Goal: Task Accomplishment & Management: Use online tool/utility

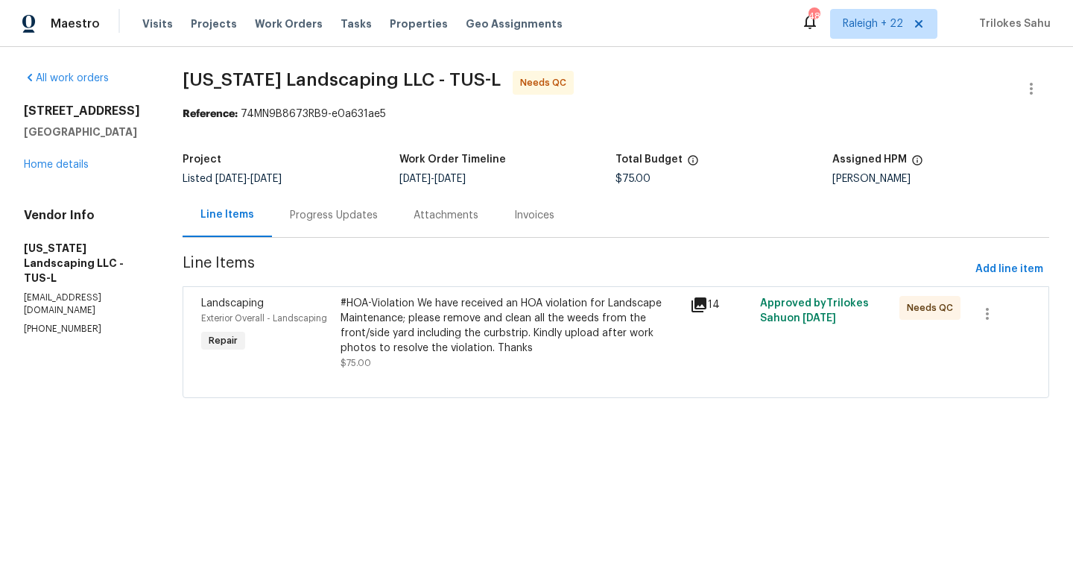
click at [397, 306] on div "#HOA-Violation We have received an HOA violation for Landscape Maintenance; ple…" at bounding box center [511, 326] width 341 height 60
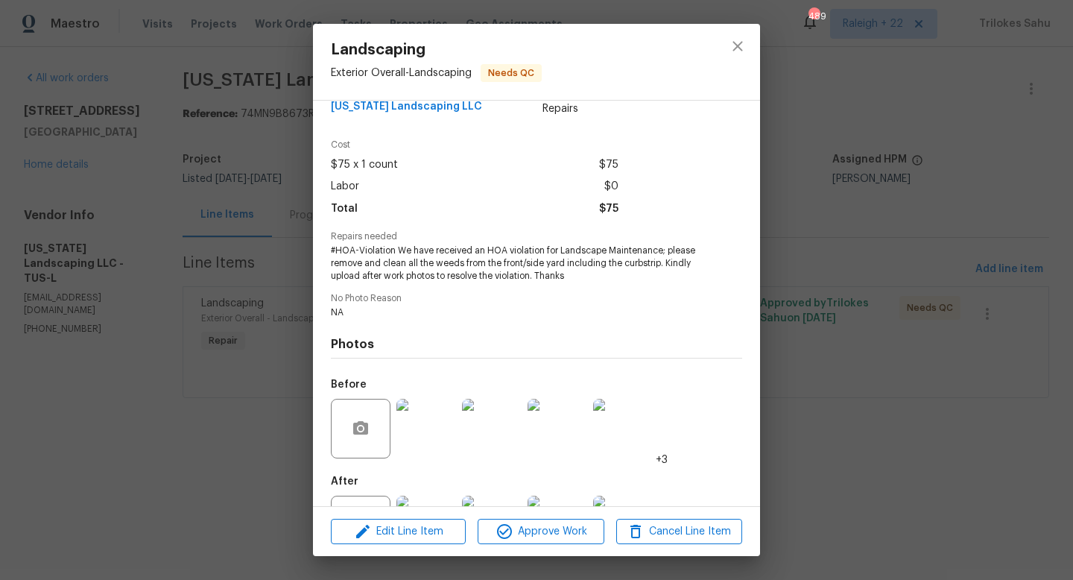
scroll to position [94, 0]
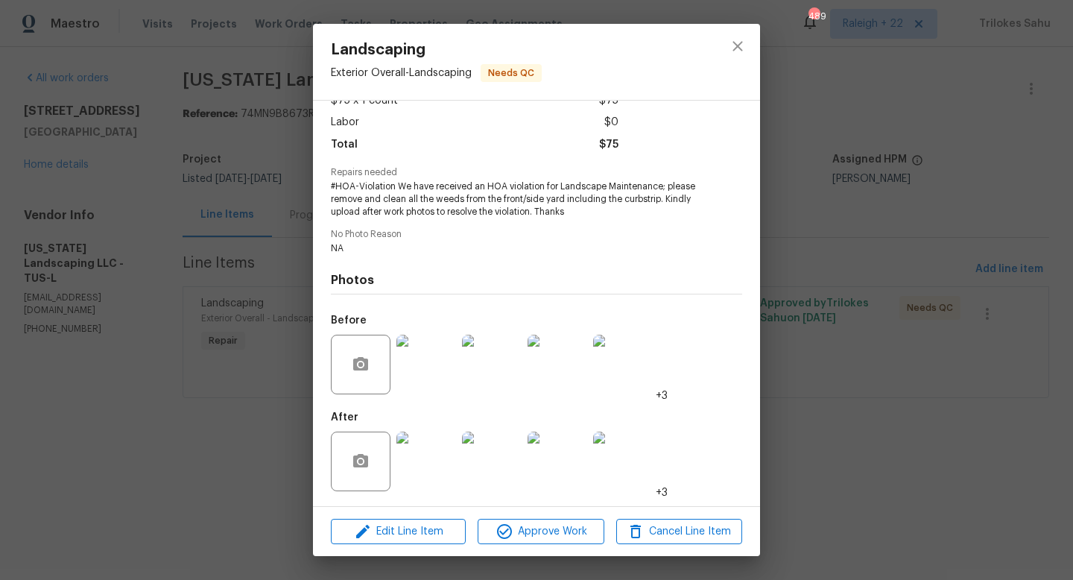
click at [425, 378] on img at bounding box center [427, 365] width 60 height 60
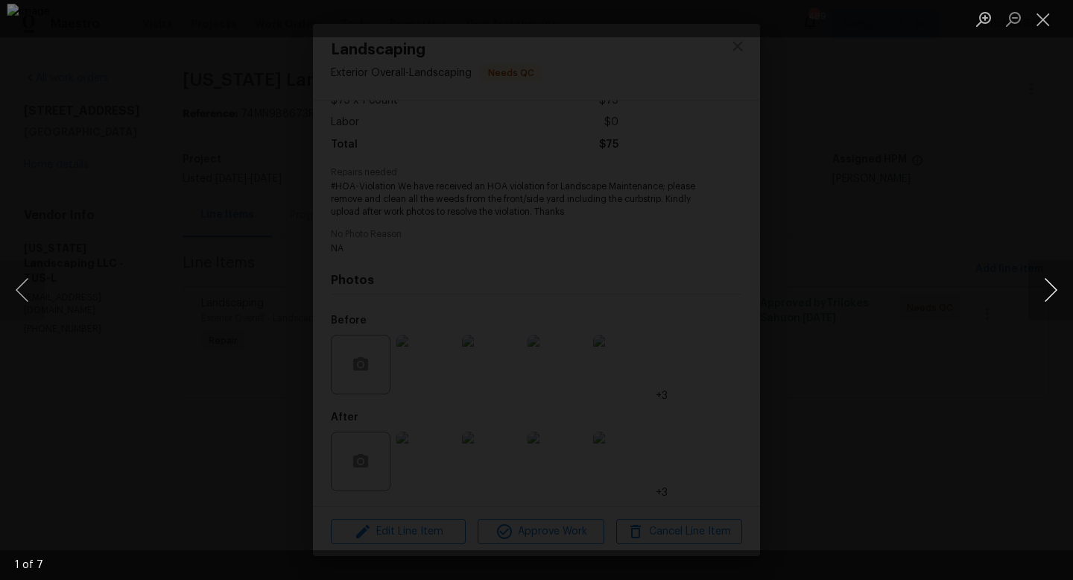
click at [1047, 289] on button "Next image" at bounding box center [1051, 290] width 45 height 60
click at [1047, 23] on button "Close lightbox" at bounding box center [1044, 19] width 30 height 26
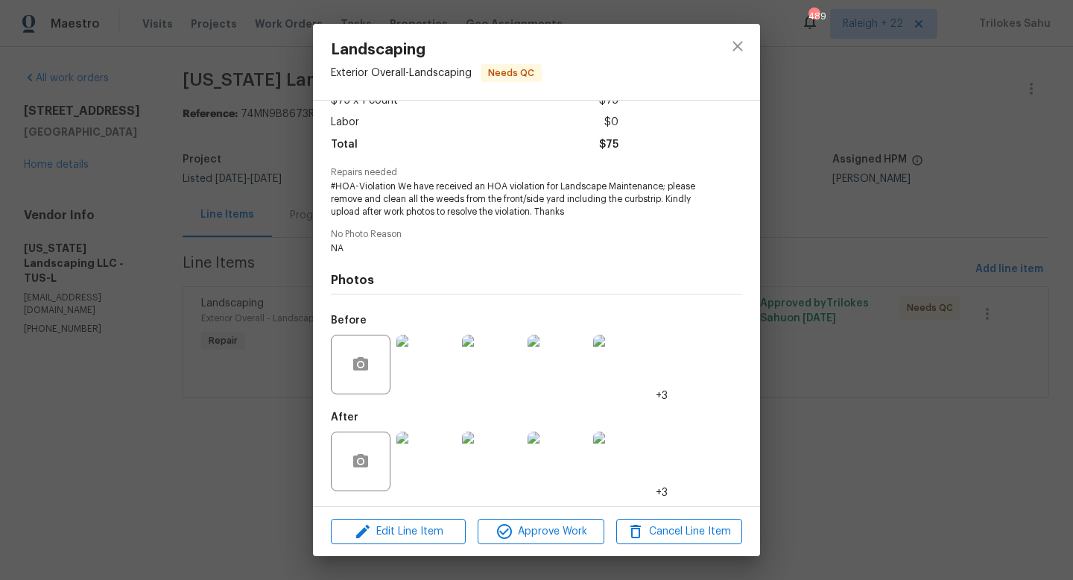
click at [432, 467] on img at bounding box center [427, 462] width 60 height 60
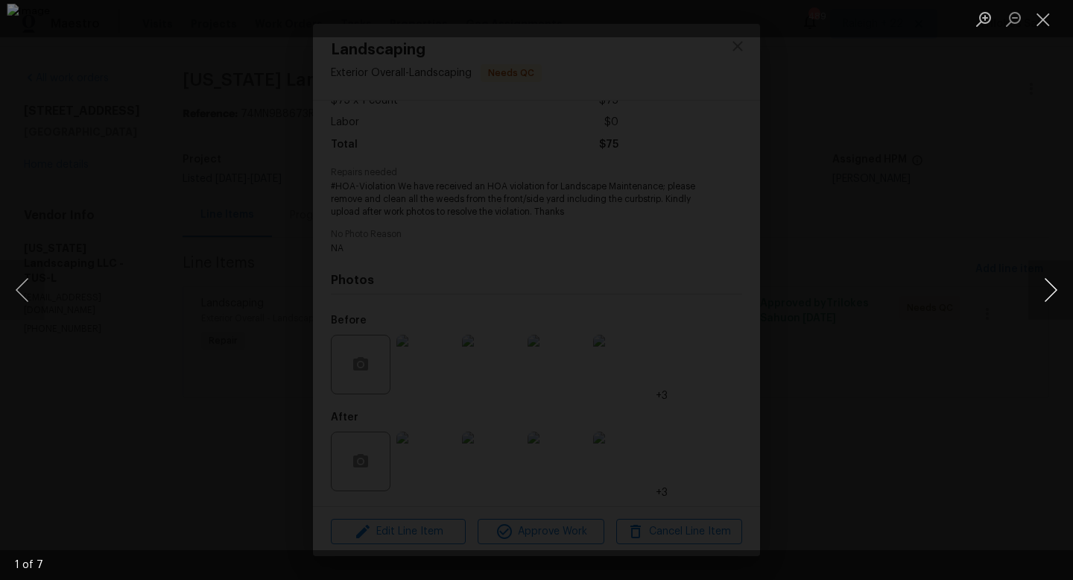
click at [1057, 286] on button "Next image" at bounding box center [1051, 290] width 45 height 60
click at [1043, 17] on button "Close lightbox" at bounding box center [1044, 19] width 30 height 26
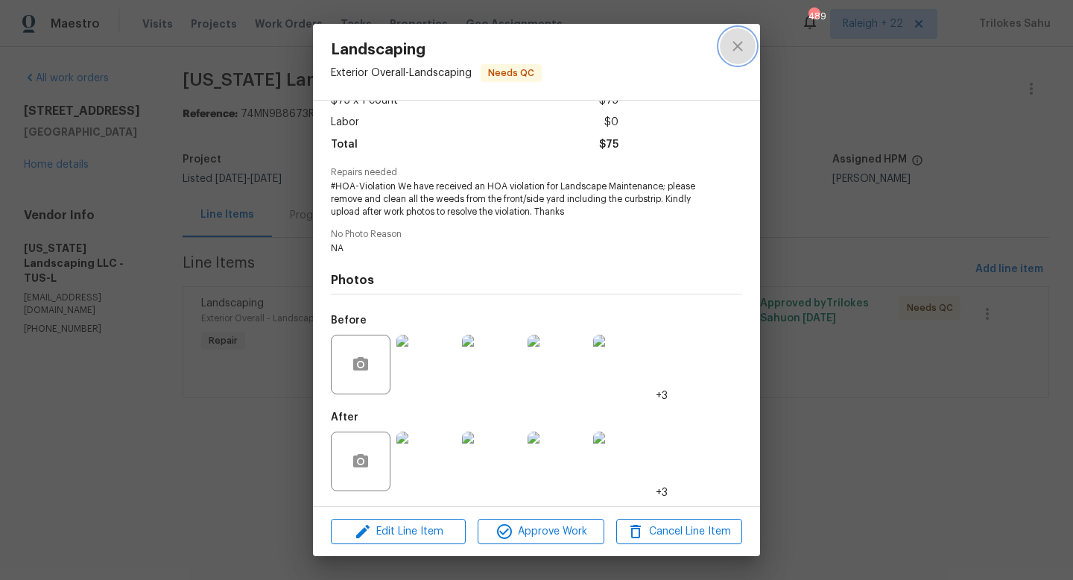
click at [737, 45] on icon "close" at bounding box center [738, 46] width 10 height 10
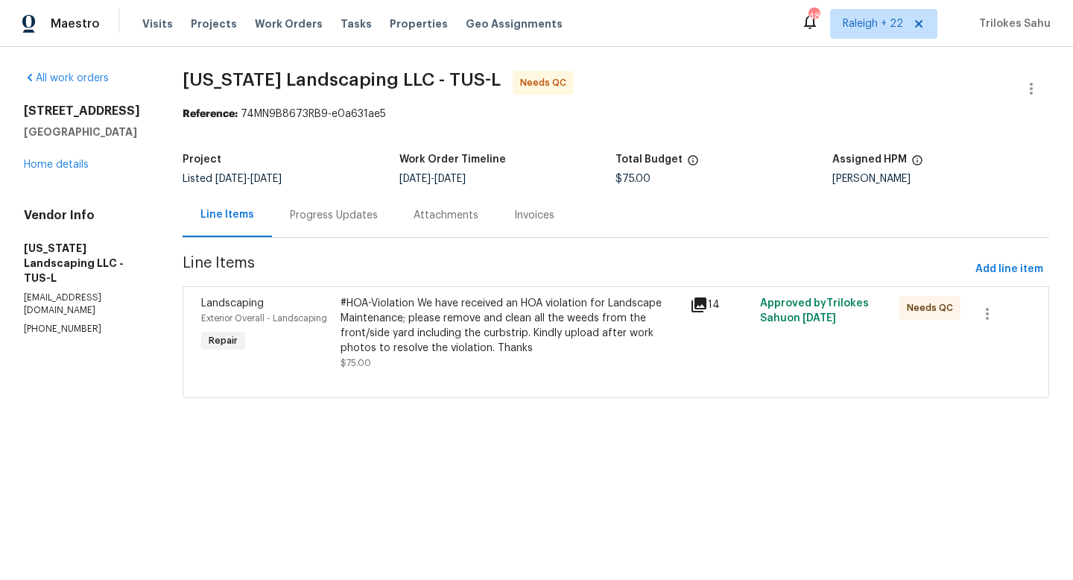
click at [328, 223] on div "Progress Updates" at bounding box center [334, 215] width 124 height 44
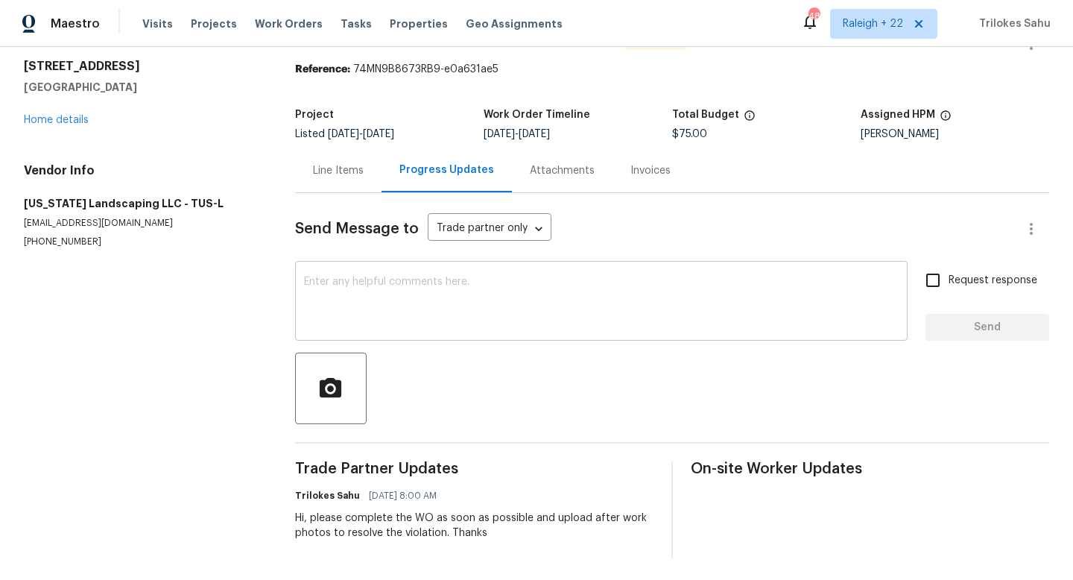
scroll to position [47, 0]
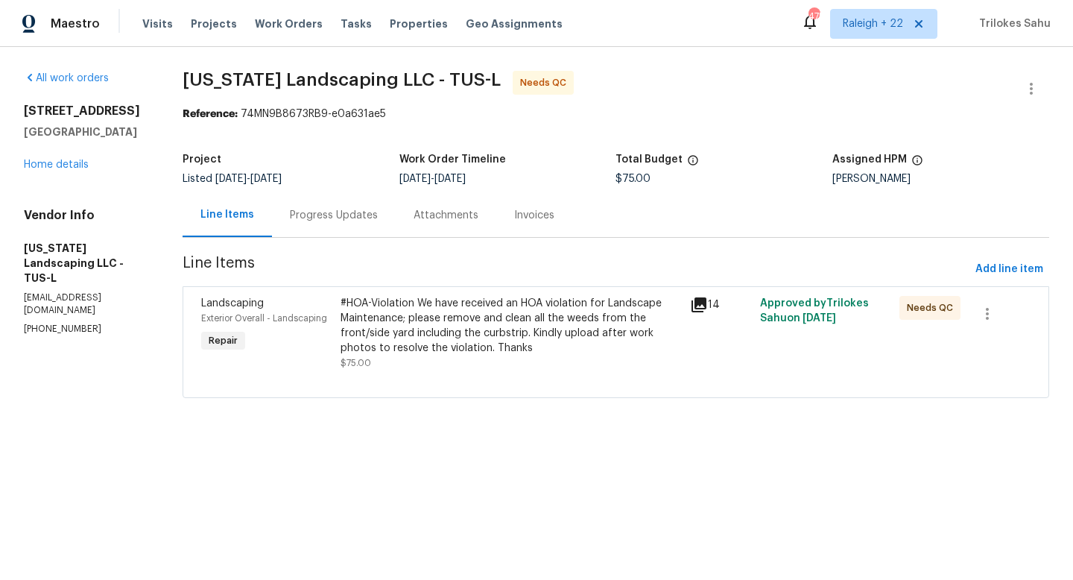
click at [427, 326] on div "#HOA-Violation We have received an HOA violation for Landscape Maintenance; ple…" at bounding box center [511, 326] width 341 height 60
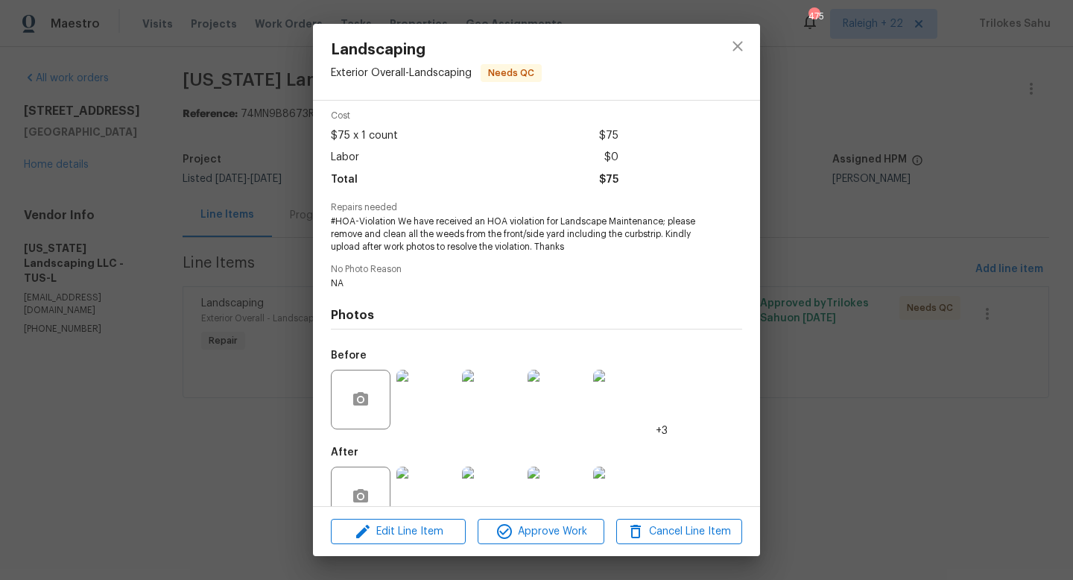
scroll to position [94, 0]
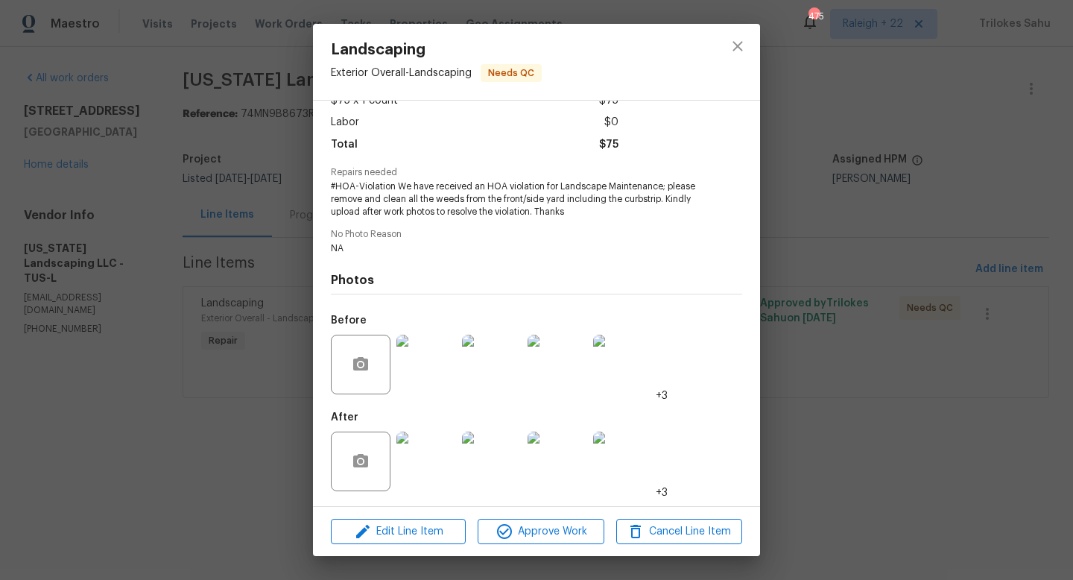
click at [420, 444] on img at bounding box center [427, 462] width 60 height 60
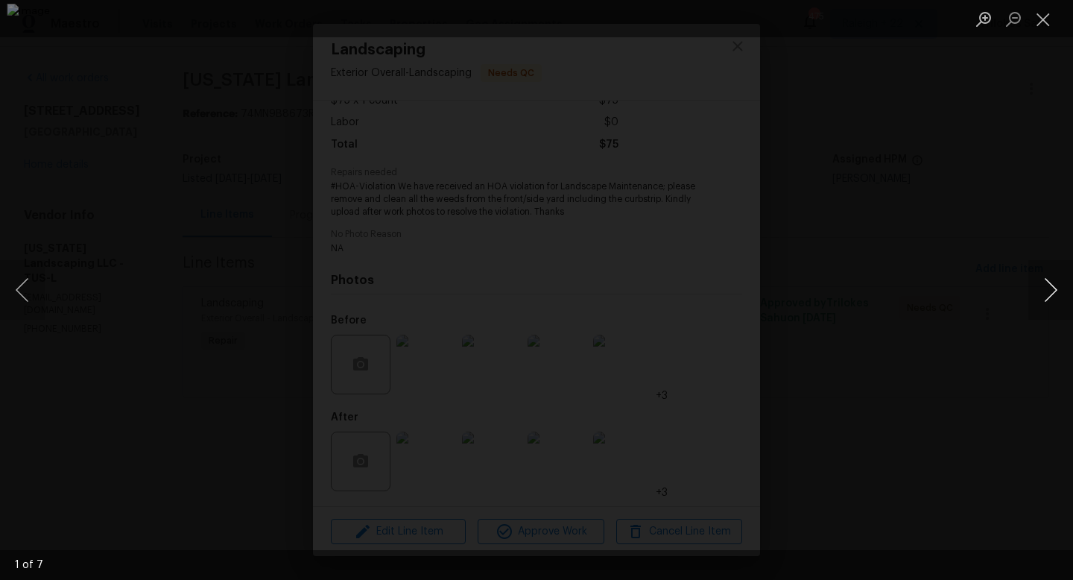
click at [1054, 285] on button "Next image" at bounding box center [1051, 290] width 45 height 60
click at [1053, 291] on button "Next image" at bounding box center [1051, 290] width 45 height 60
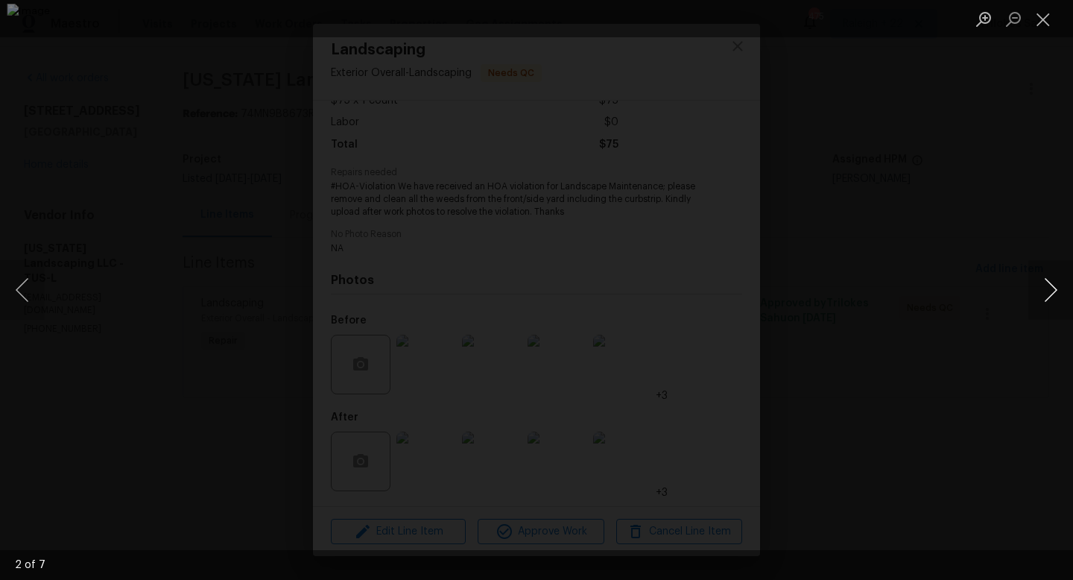
click at [1053, 291] on button "Next image" at bounding box center [1051, 290] width 45 height 60
click at [1055, 288] on button "Next image" at bounding box center [1051, 290] width 45 height 60
click at [1049, 294] on button "Next image" at bounding box center [1051, 290] width 45 height 60
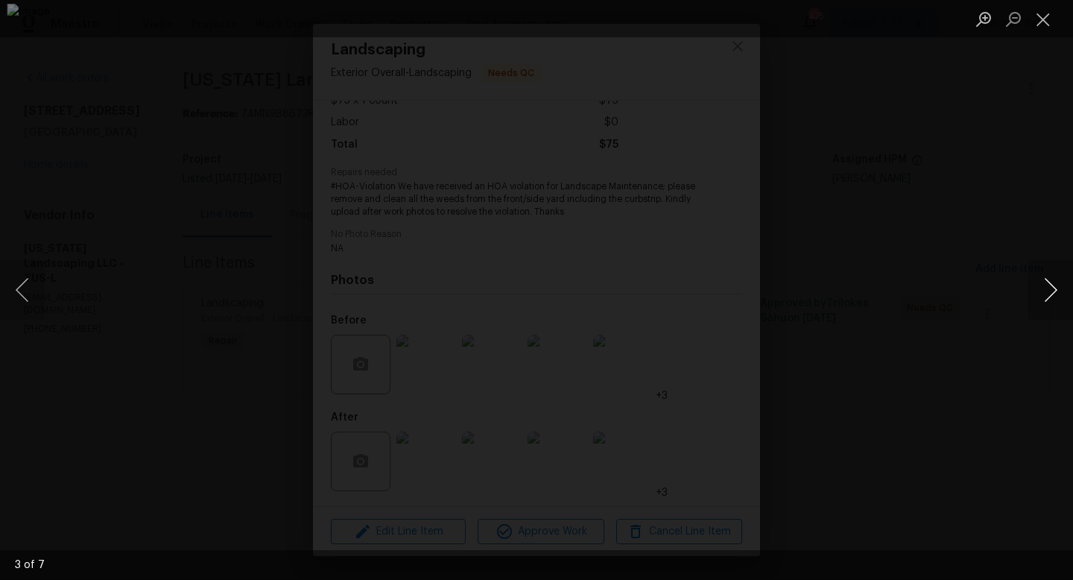
click at [1049, 294] on button "Next image" at bounding box center [1051, 290] width 45 height 60
click at [1051, 297] on button "Next image" at bounding box center [1051, 290] width 45 height 60
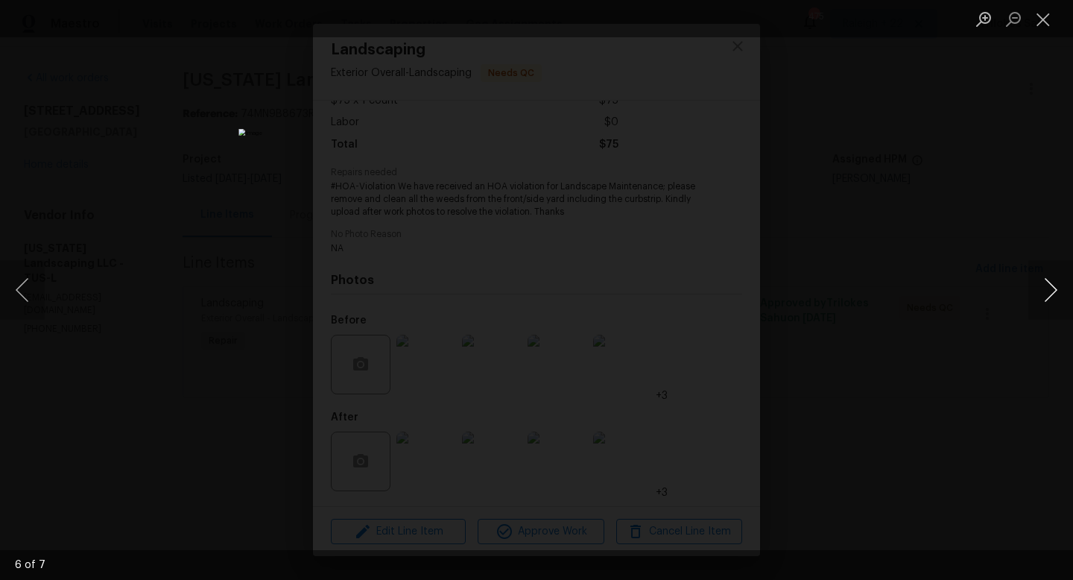
click at [1047, 294] on button "Next image" at bounding box center [1051, 290] width 45 height 60
click at [954, 452] on div "Lightbox" at bounding box center [536, 290] width 1073 height 580
click at [1049, 16] on button "Close lightbox" at bounding box center [1044, 19] width 30 height 26
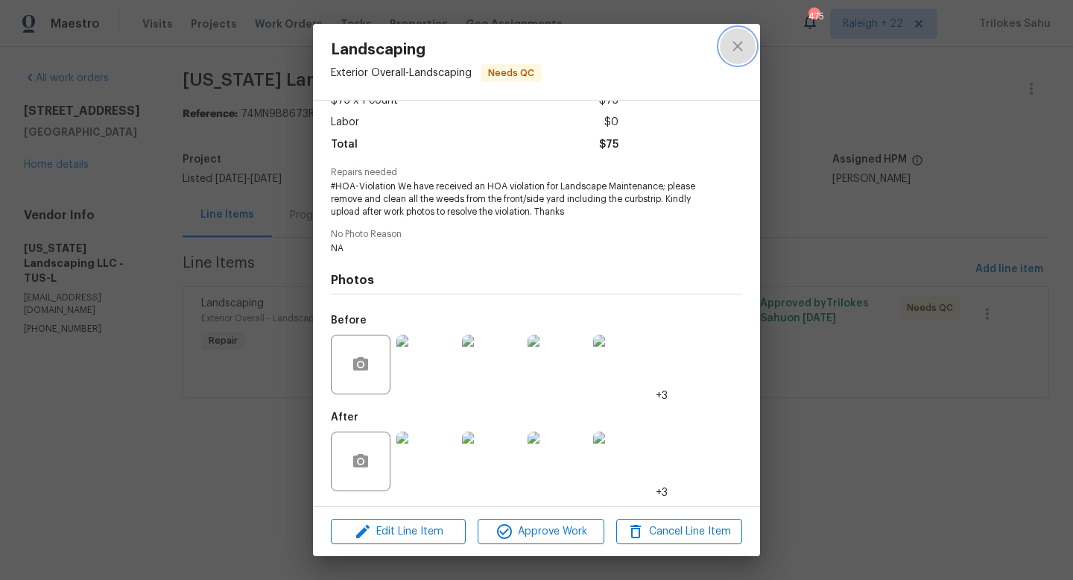
click at [745, 42] on icon "close" at bounding box center [738, 46] width 18 height 18
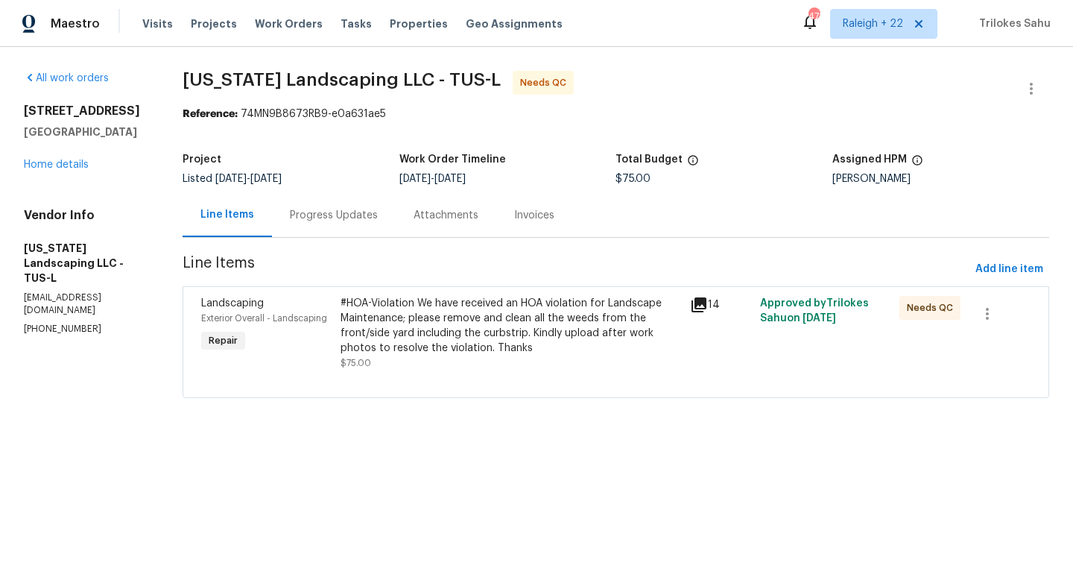
click at [440, 309] on div "#HOA-Violation We have received an HOA violation for Landscape Maintenance; ple…" at bounding box center [511, 326] width 341 height 60
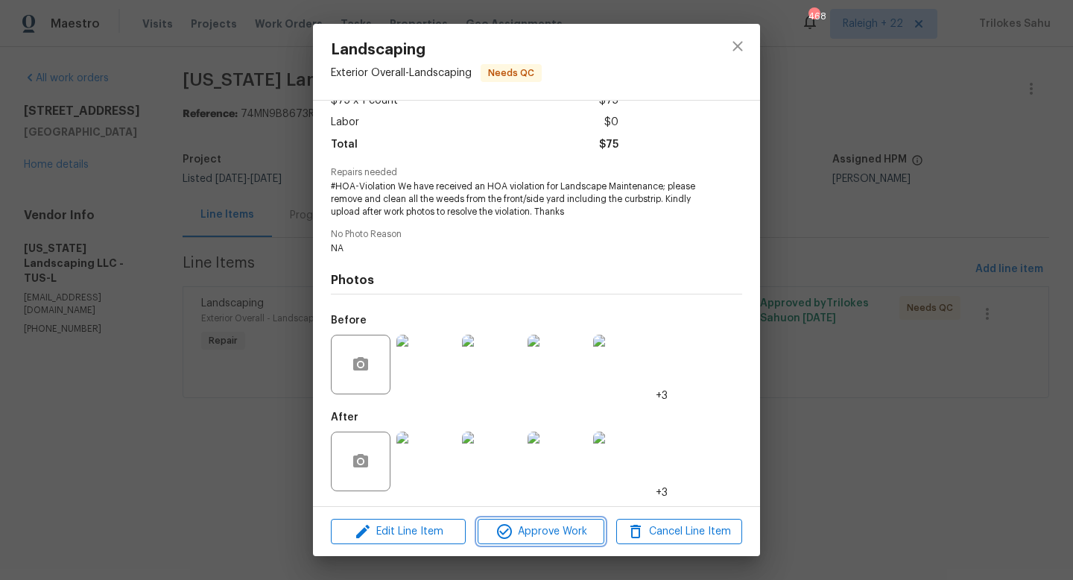
click at [534, 534] on span "Approve Work" at bounding box center [540, 532] width 117 height 19
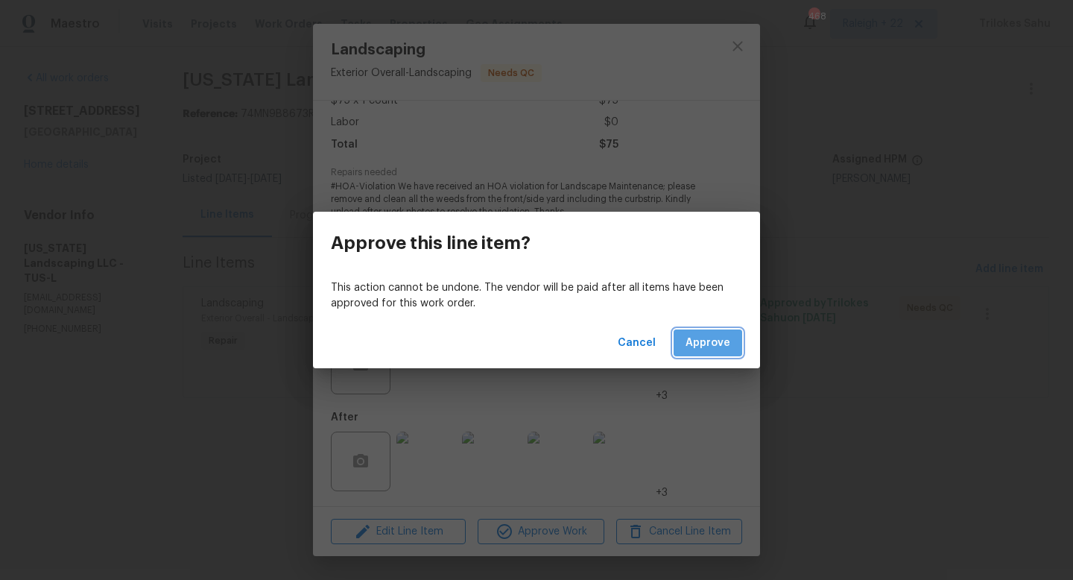
click at [701, 334] on span "Approve" at bounding box center [708, 343] width 45 height 19
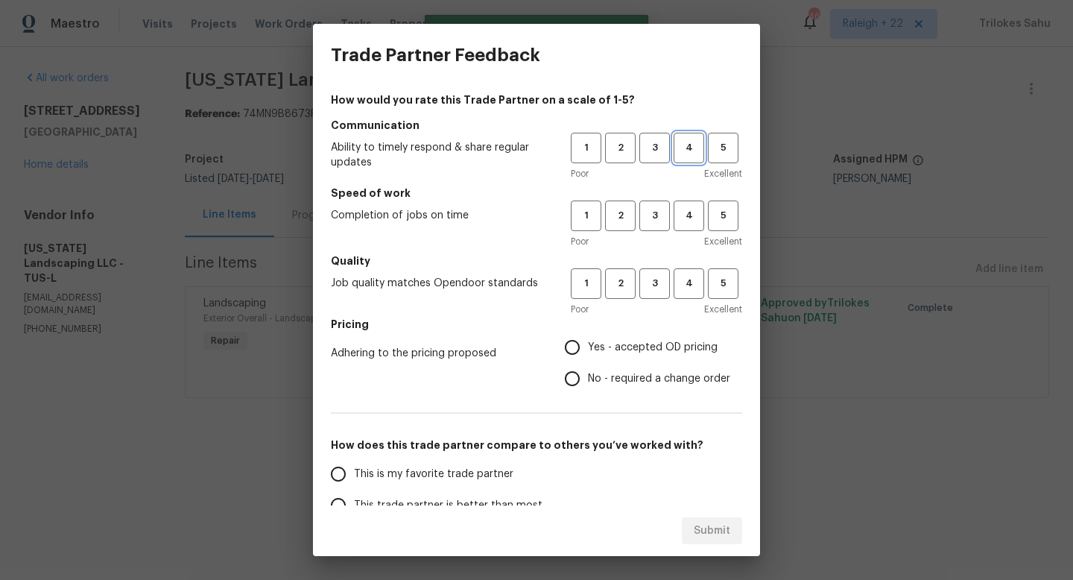
click at [693, 152] on span "4" at bounding box center [689, 147] width 28 height 17
click at [725, 163] on button "5" at bounding box center [723, 148] width 31 height 31
click at [718, 217] on span "5" at bounding box center [724, 215] width 28 height 17
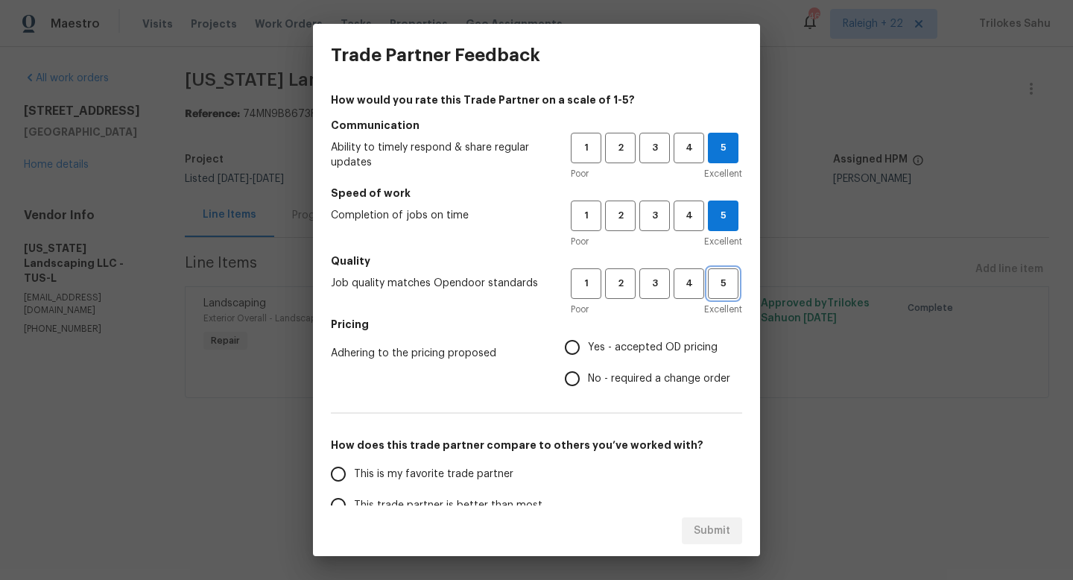
click at [727, 272] on button "5" at bounding box center [723, 283] width 31 height 31
click at [621, 347] on span "Yes - accepted OD pricing" at bounding box center [653, 348] width 130 height 16
click at [588, 347] on input "Yes - accepted OD pricing" at bounding box center [572, 347] width 31 height 31
radio input "true"
click at [391, 478] on span "This is my favorite trade partner" at bounding box center [434, 475] width 160 height 16
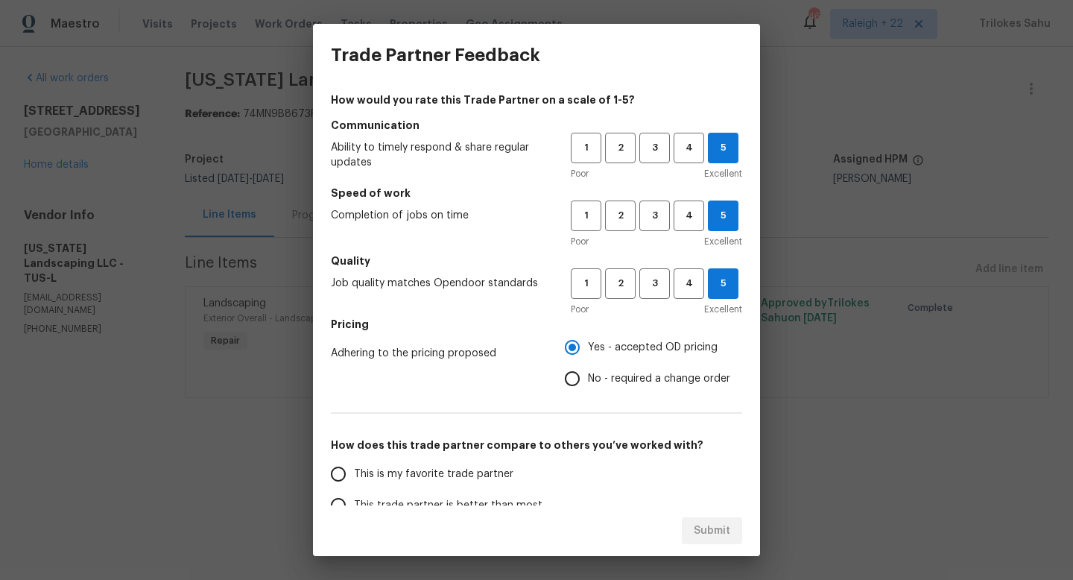
click at [354, 478] on input "This is my favorite trade partner" at bounding box center [338, 473] width 31 height 31
click at [702, 529] on span "Submit" at bounding box center [712, 531] width 37 height 19
radio input "true"
